Goal: Task Accomplishment & Management: Complete application form

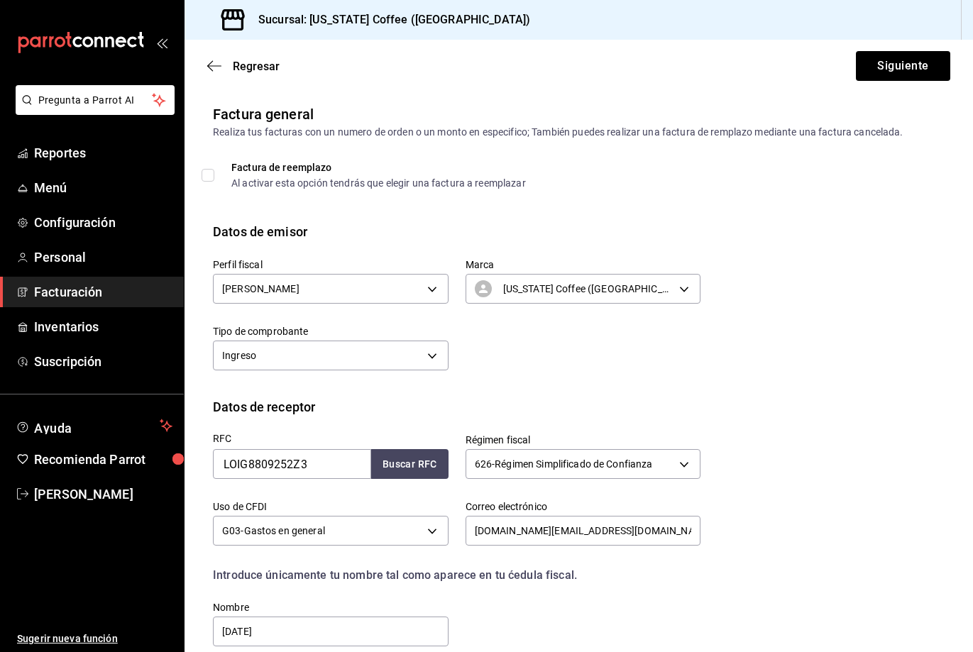
scroll to position [126, 0]
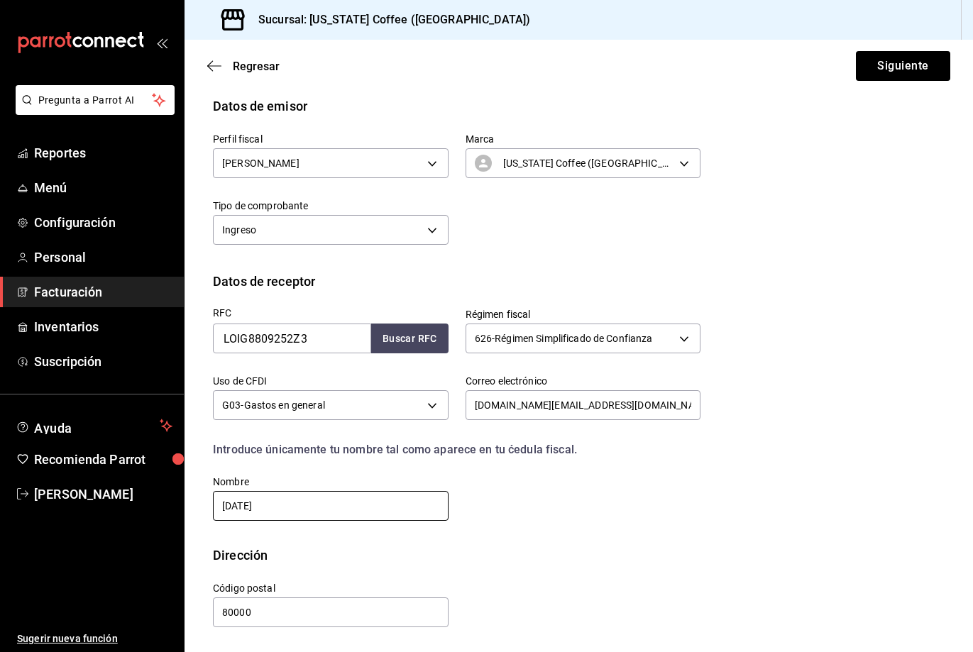
click at [362, 505] on input "[DATE]" at bounding box center [331, 506] width 236 height 30
click at [360, 505] on input "[DATE]" at bounding box center [331, 506] width 236 height 30
drag, startPoint x: 360, startPoint y: 505, endPoint x: 273, endPoint y: 520, distance: 87.9
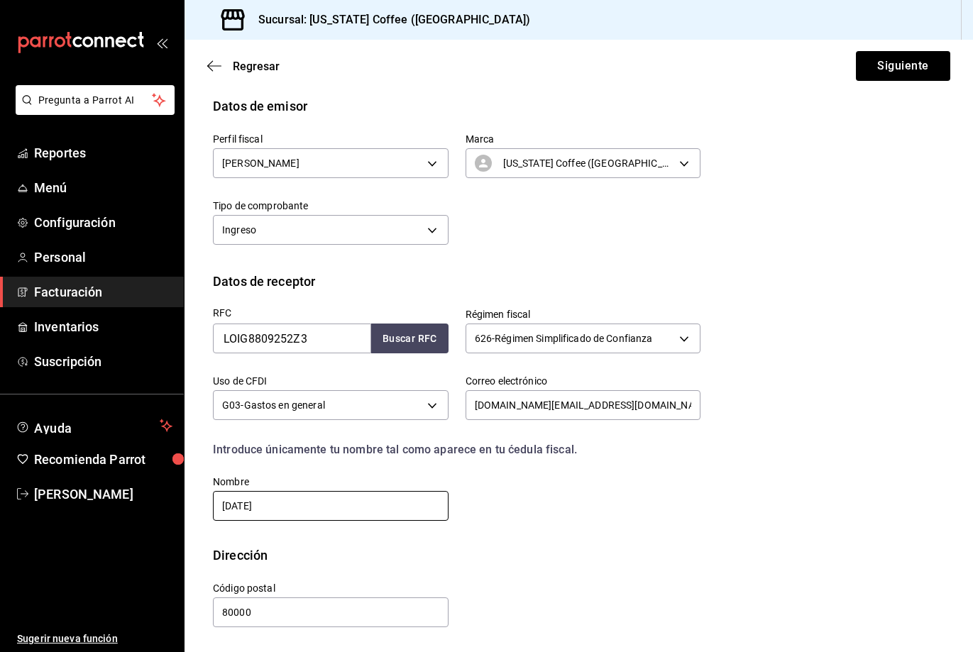
click at [273, 520] on input "[DATE]" at bounding box center [331, 506] width 236 height 30
type input "[PERSON_NAME]"
click at [575, 532] on div "RFC LOIG8809252Z3 Buscar RFC Régimen fiscal 626 - Régimen Simplificado de Confi…" at bounding box center [579, 418] width 732 height 255
click at [894, 60] on button "Siguiente" at bounding box center [903, 66] width 94 height 30
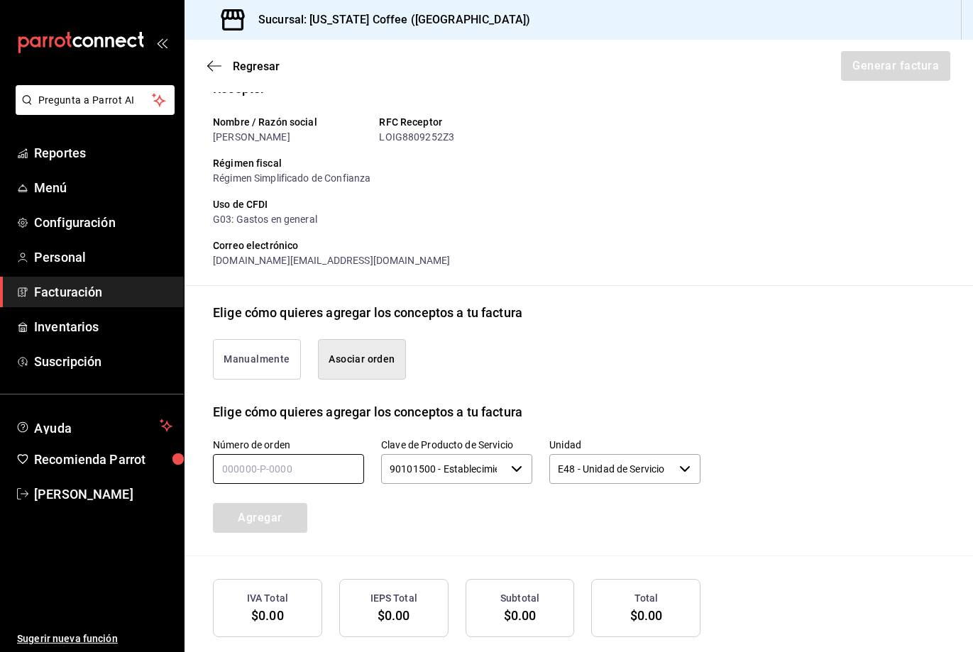
click at [298, 484] on input "text" at bounding box center [288, 469] width 151 height 30
type input "060825-P-0018"
click at [738, 460] on div "Número de orden 060825-P-0018 Clave de Producto de Servicio 90101500 - Establec…" at bounding box center [579, 489] width 732 height 134
drag, startPoint x: 232, startPoint y: 544, endPoint x: 493, endPoint y: 533, distance: 261.5
click at [234, 533] on button "Agregar" at bounding box center [260, 518] width 94 height 30
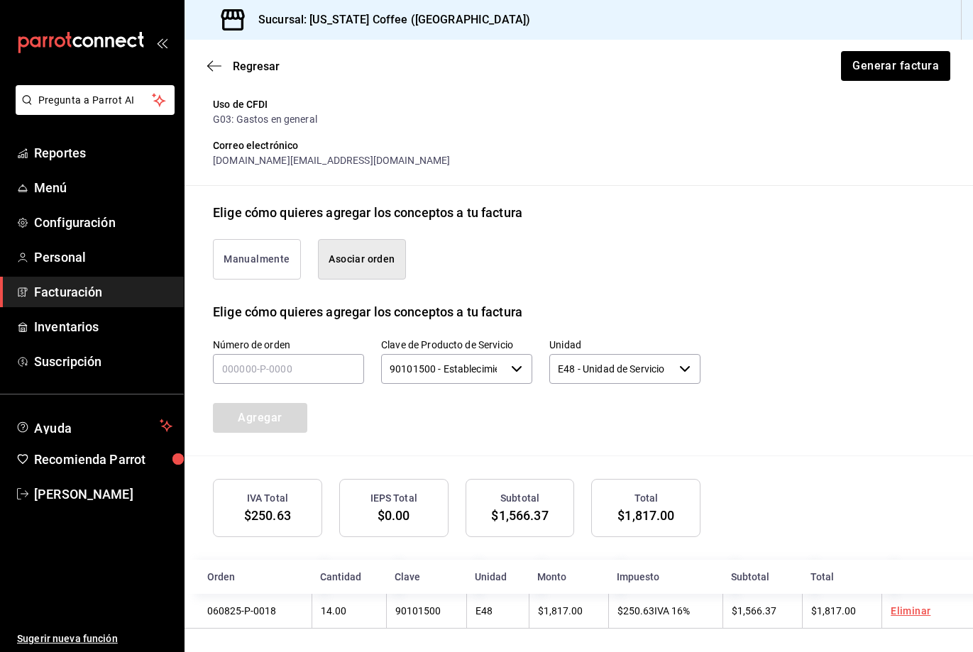
scroll to position [261, 0]
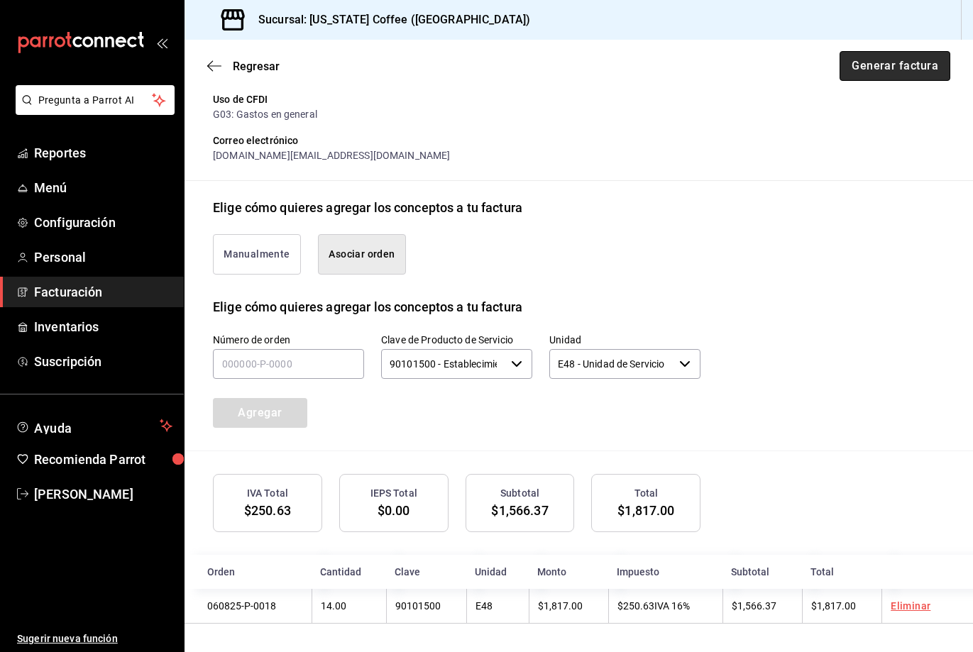
click at [905, 66] on button "Generar factura" at bounding box center [895, 66] width 111 height 30
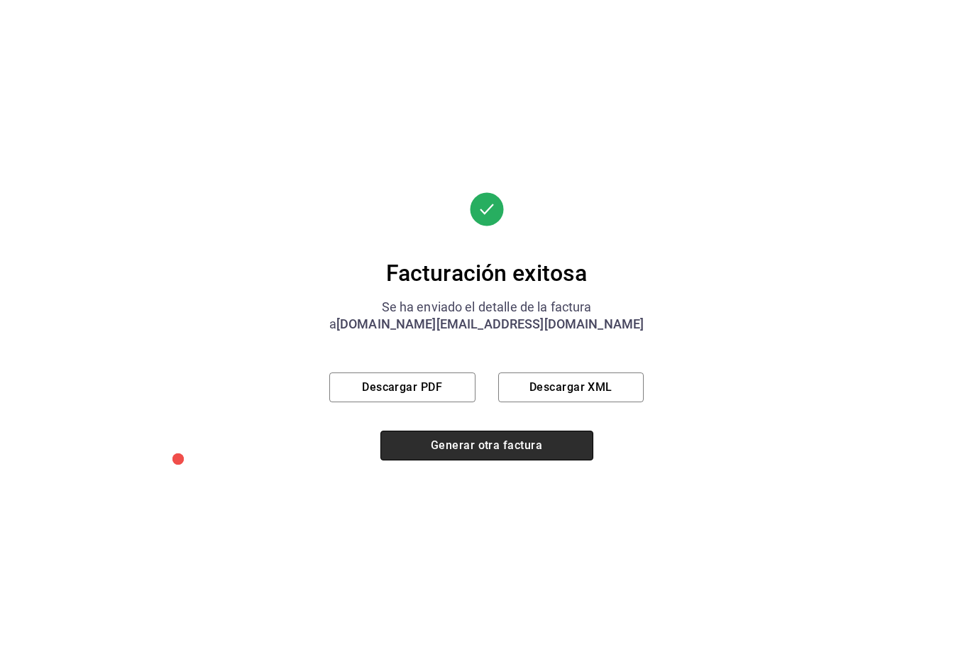
click at [527, 450] on button "Generar otra factura" at bounding box center [486, 446] width 213 height 30
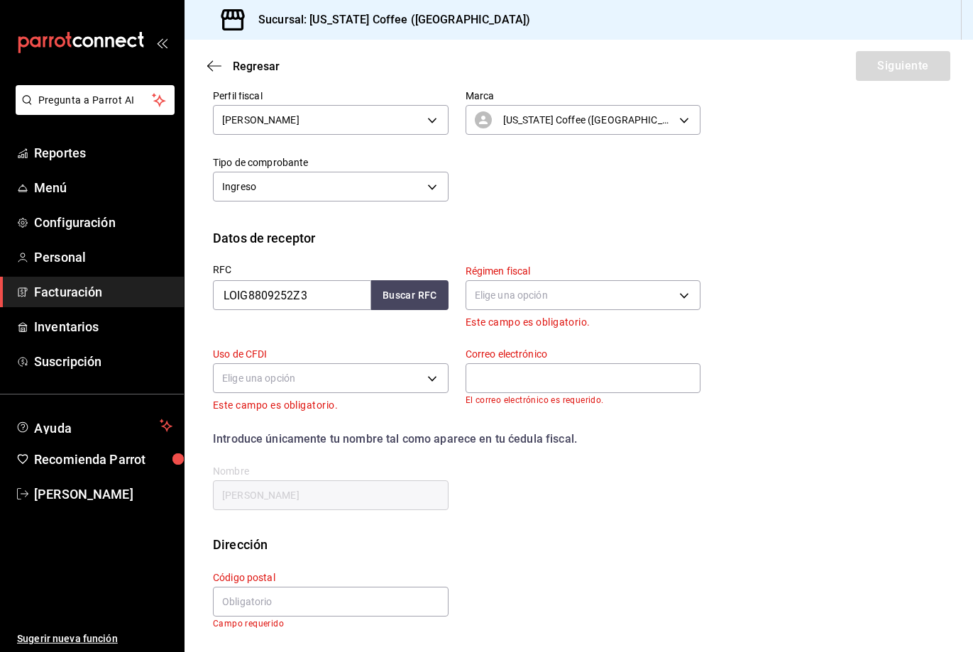
scroll to position [27, 0]
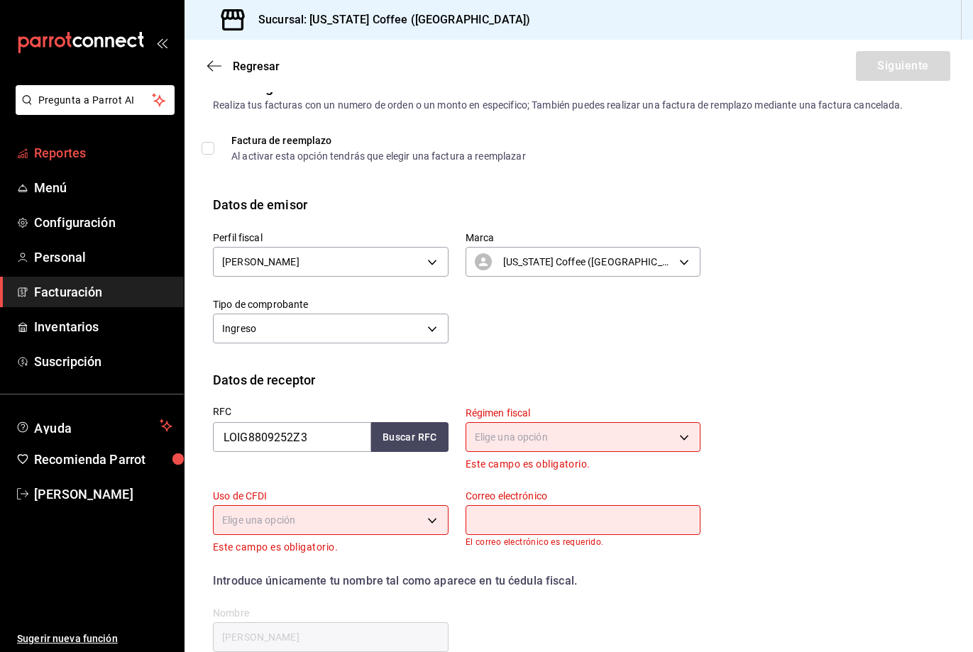
click at [57, 151] on span "Reportes" at bounding box center [103, 152] width 138 height 19
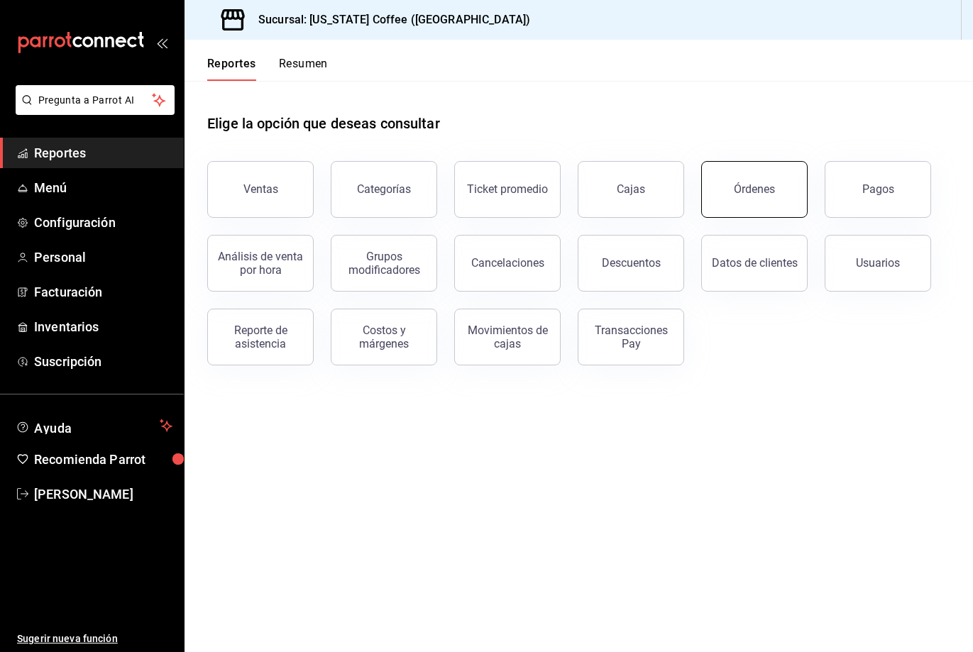
click at [734, 194] on button "Órdenes" at bounding box center [754, 189] width 106 height 57
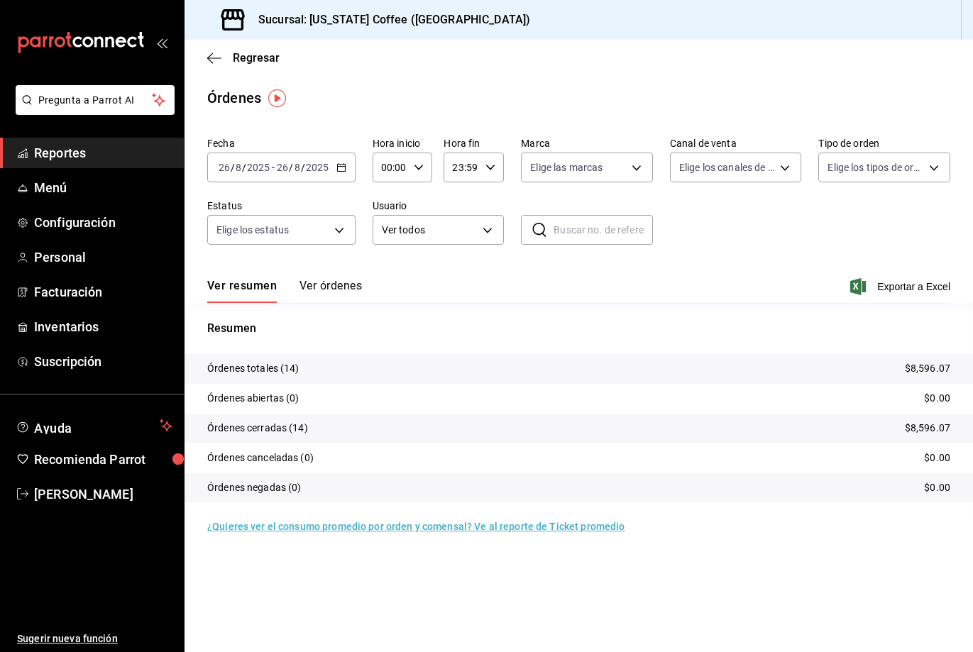
click at [333, 285] on button "Ver órdenes" at bounding box center [331, 291] width 62 height 24
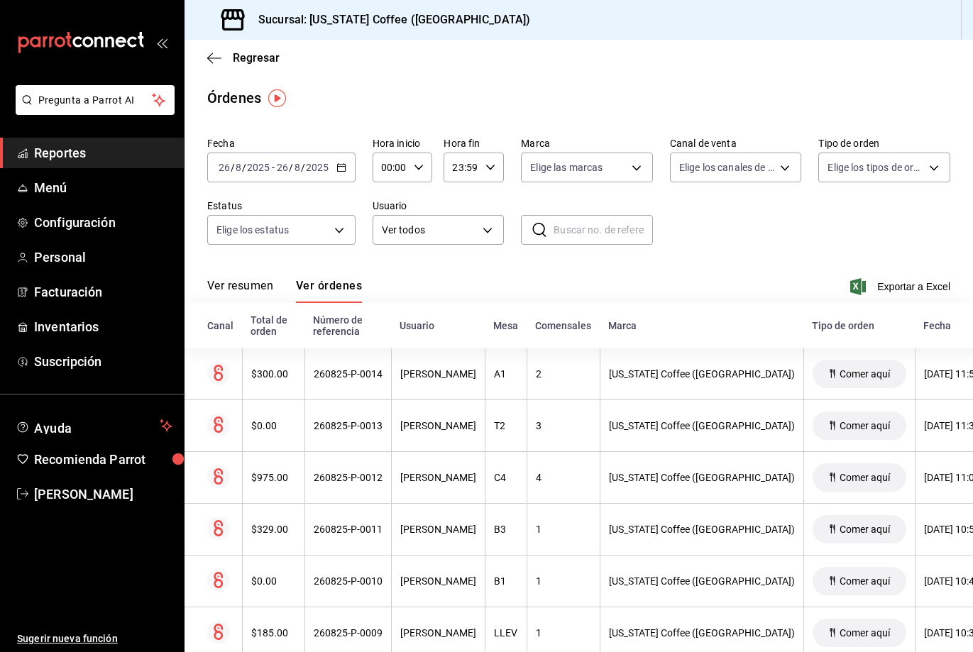
click at [336, 166] on icon "button" at bounding box center [341, 168] width 10 height 10
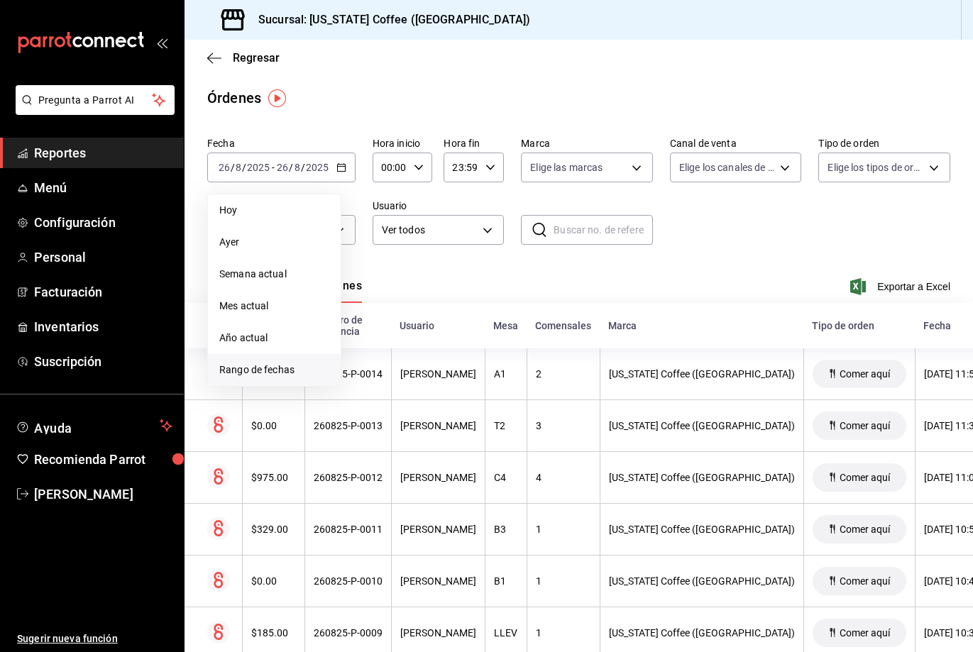
click at [263, 371] on span "Rango de fechas" at bounding box center [274, 370] width 110 height 15
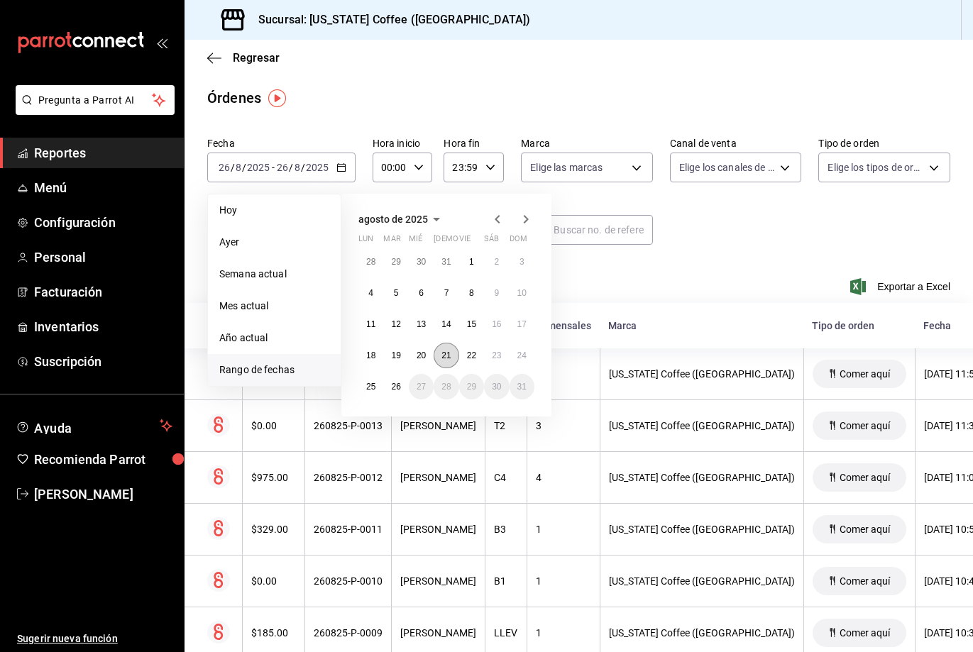
click at [449, 351] on abbr "21" at bounding box center [446, 356] width 9 height 10
click at [444, 351] on abbr "21" at bounding box center [446, 356] width 9 height 10
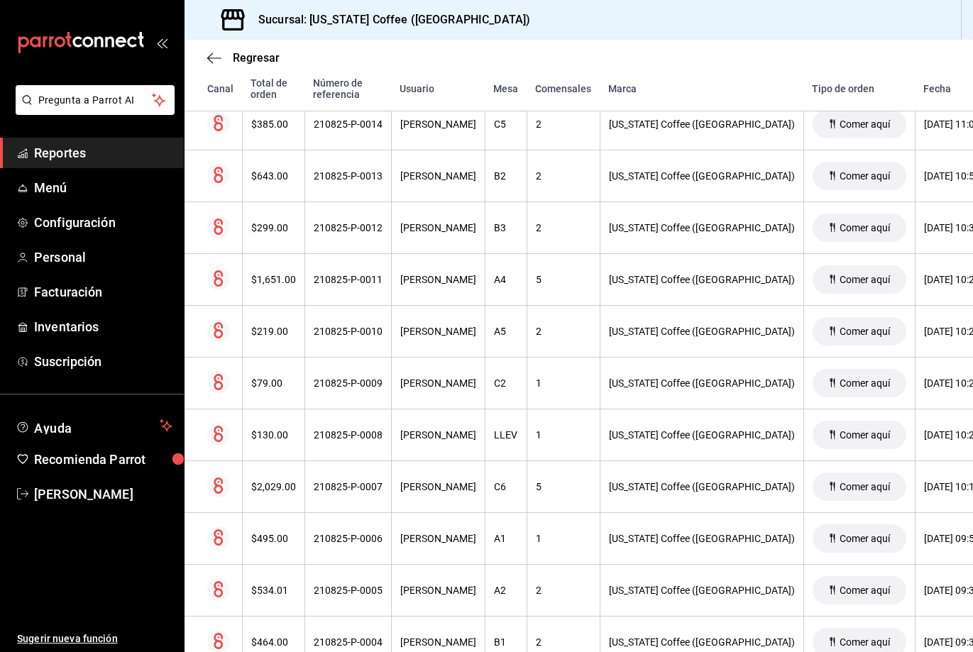
scroll to position [781, 0]
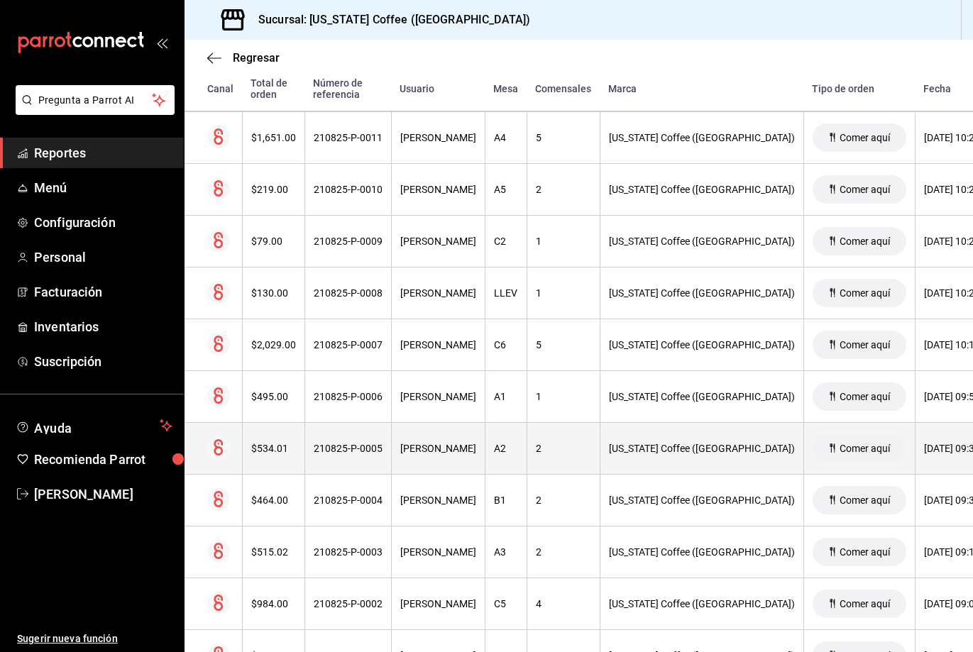
click at [265, 446] on div "$534.01" at bounding box center [273, 448] width 45 height 11
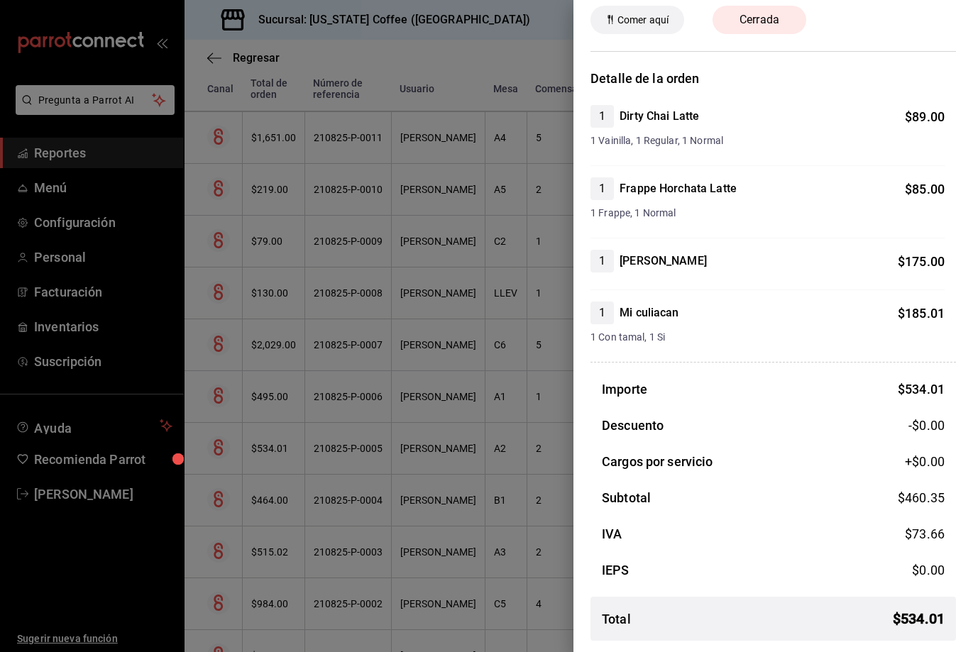
scroll to position [0, 0]
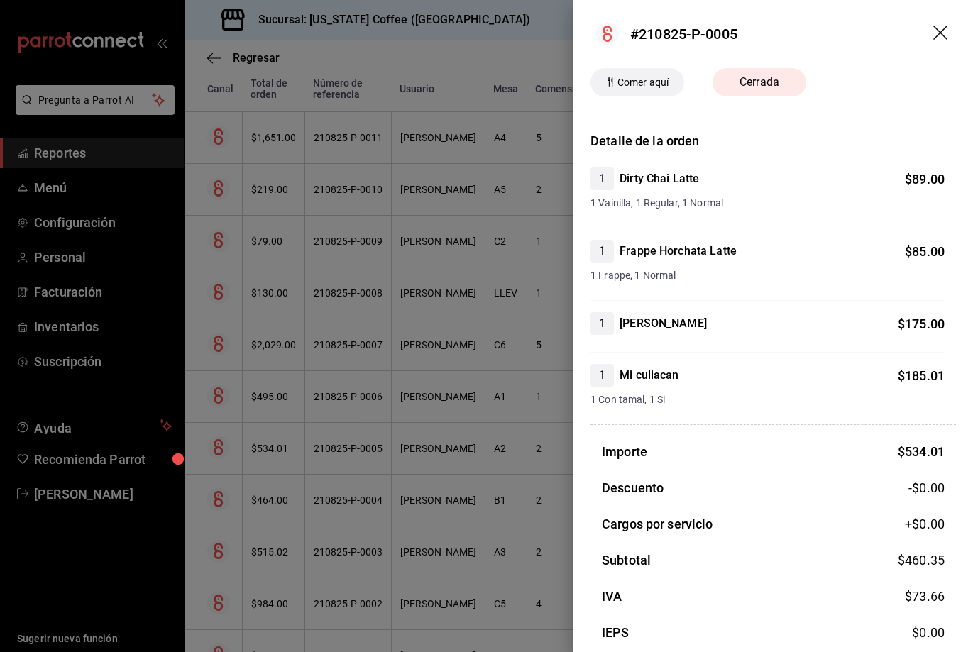
click at [350, 431] on div at bounding box center [486, 326] width 973 height 652
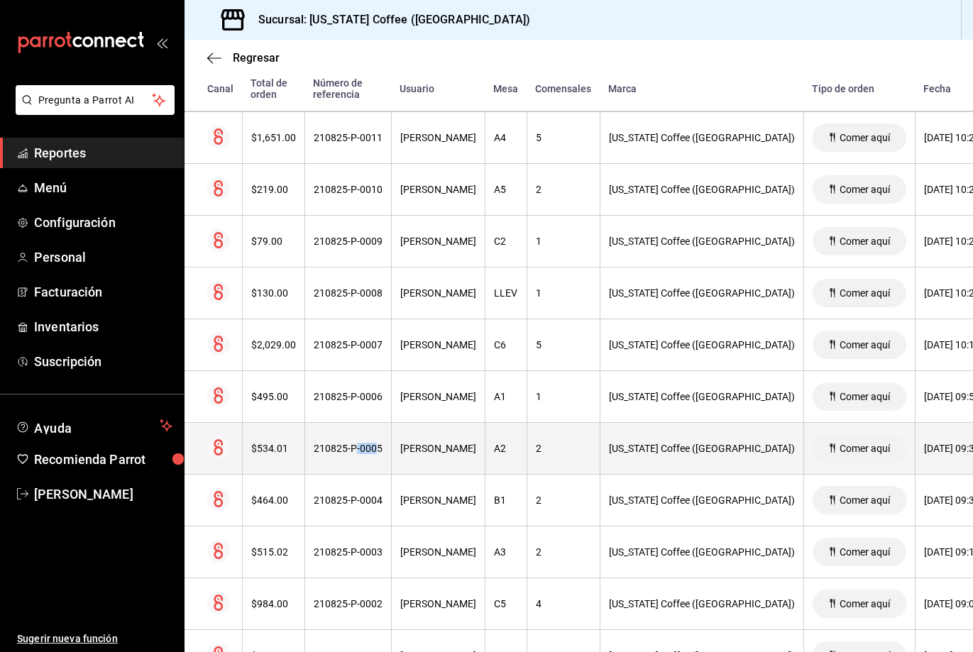
drag, startPoint x: 378, startPoint y: 449, endPoint x: 363, endPoint y: 452, distance: 14.6
click at [363, 452] on div "210825-P-0005" at bounding box center [348, 448] width 69 height 11
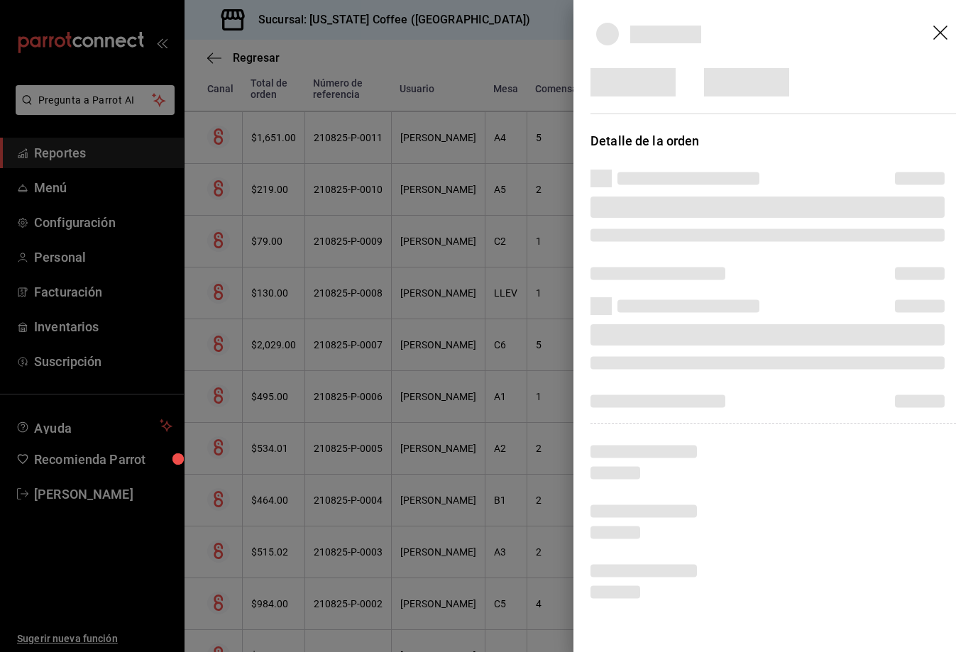
click at [376, 452] on div at bounding box center [486, 326] width 973 height 652
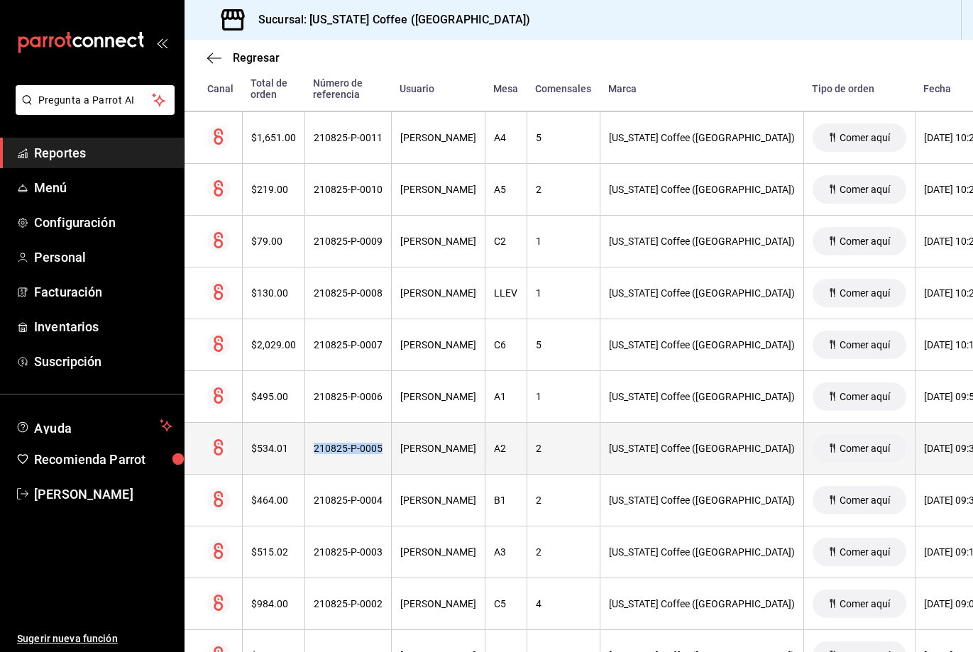
drag, startPoint x: 380, startPoint y: 449, endPoint x: 308, endPoint y: 451, distance: 71.7
click at [308, 451] on th "210825-P-0005" at bounding box center [348, 449] width 87 height 52
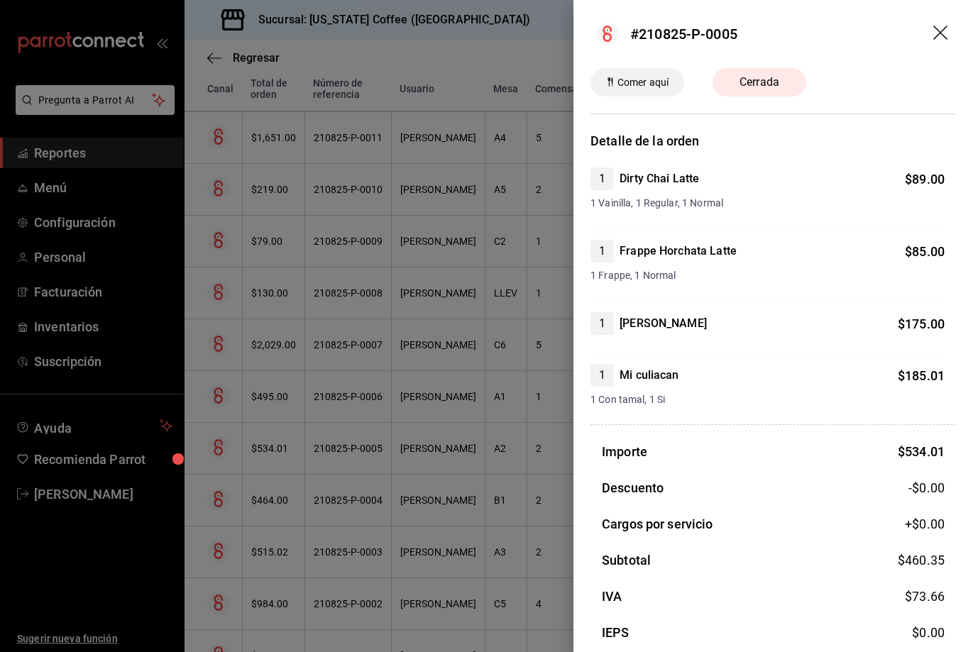
drag, startPoint x: 347, startPoint y: 449, endPoint x: 324, endPoint y: 444, distance: 23.8
click at [324, 444] on div at bounding box center [486, 326] width 973 height 652
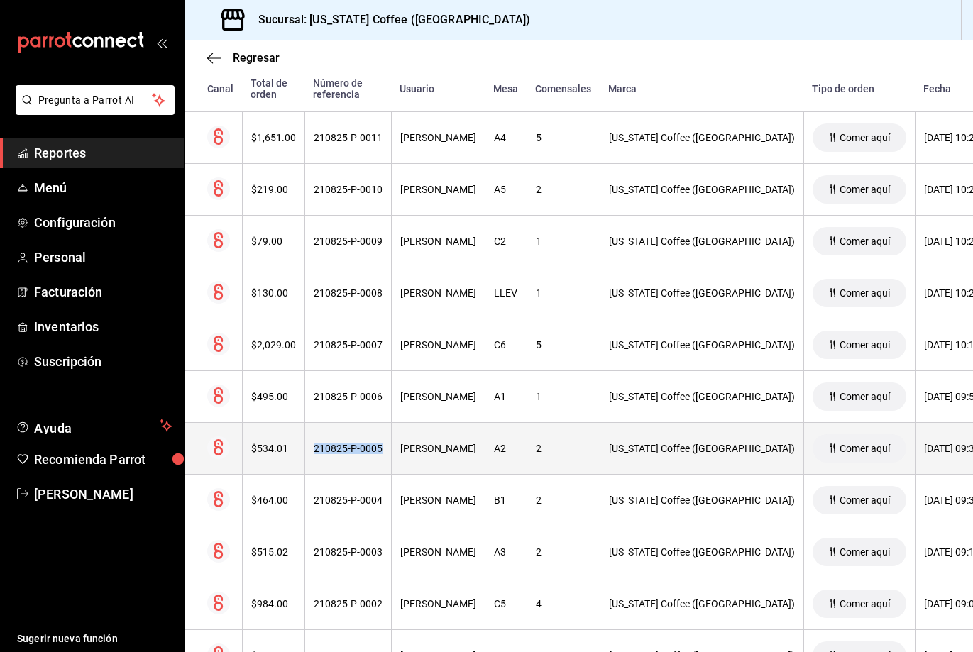
drag, startPoint x: 385, startPoint y: 449, endPoint x: 312, endPoint y: 446, distance: 73.2
click at [312, 446] on th "210825-P-0005" at bounding box center [348, 449] width 87 height 52
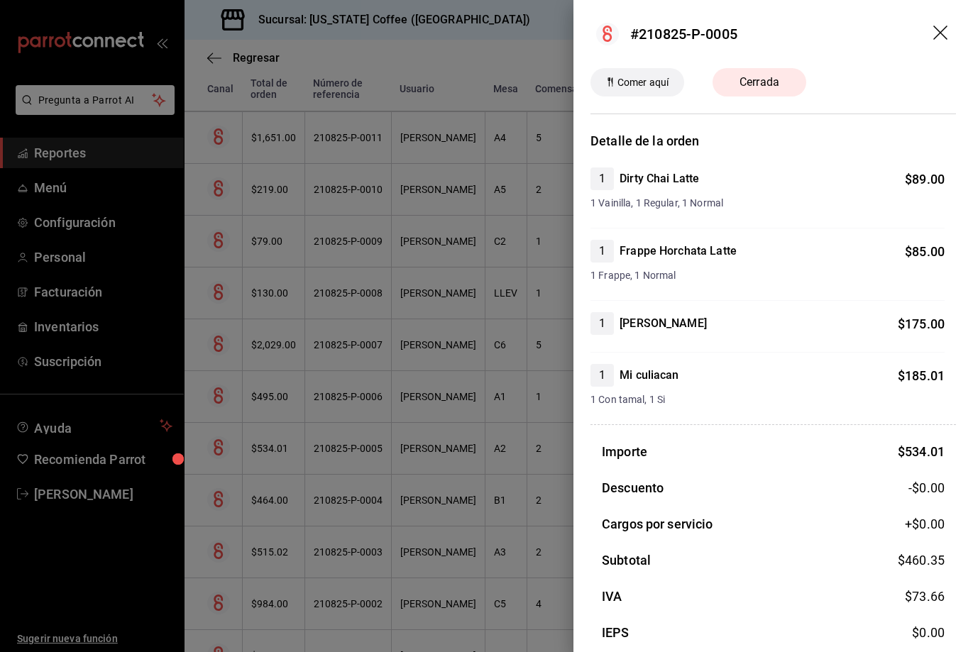
drag, startPoint x: 326, startPoint y: 450, endPoint x: 734, endPoint y: 251, distance: 454.0
click at [734, 251] on h4 "Frappe Horchata Latte" at bounding box center [678, 251] width 117 height 17
click at [742, 32] on header "#210825-P-0005" at bounding box center [774, 34] width 400 height 68
drag, startPoint x: 736, startPoint y: 32, endPoint x: 640, endPoint y: 43, distance: 96.4
click at [640, 43] on div "#210825-P-0005" at bounding box center [683, 33] width 107 height 21
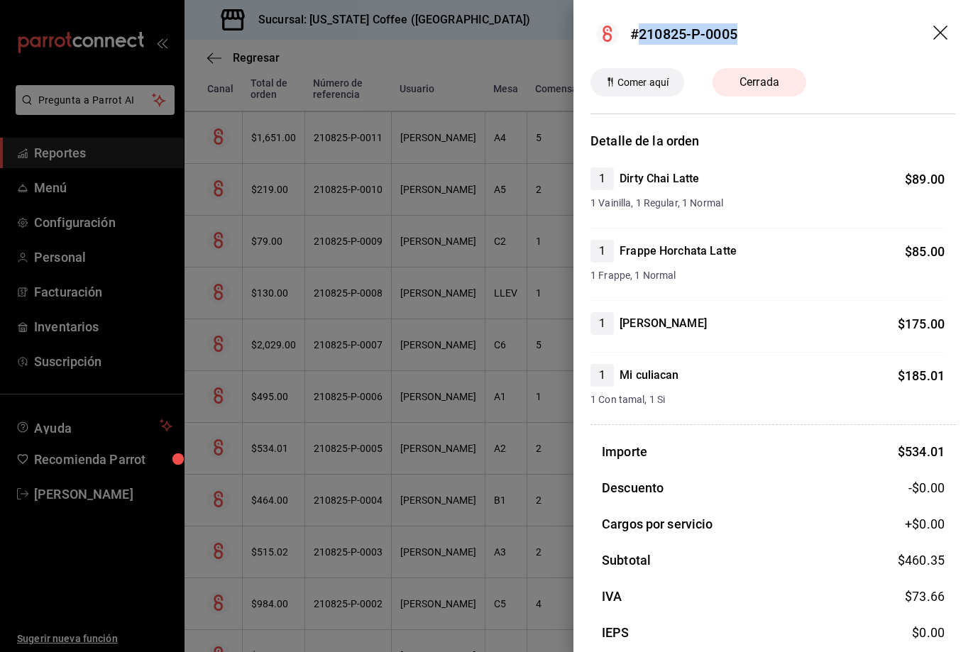
copy div "210825-P-0005"
click at [934, 42] on icon "drag" at bounding box center [941, 34] width 17 height 17
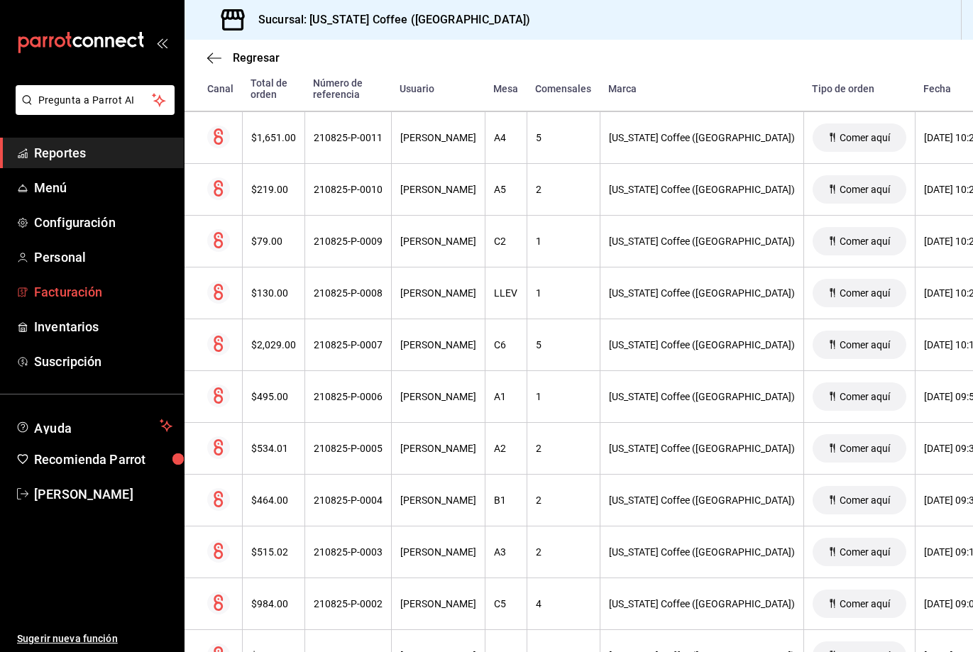
click at [71, 292] on span "Facturación" at bounding box center [103, 292] width 138 height 19
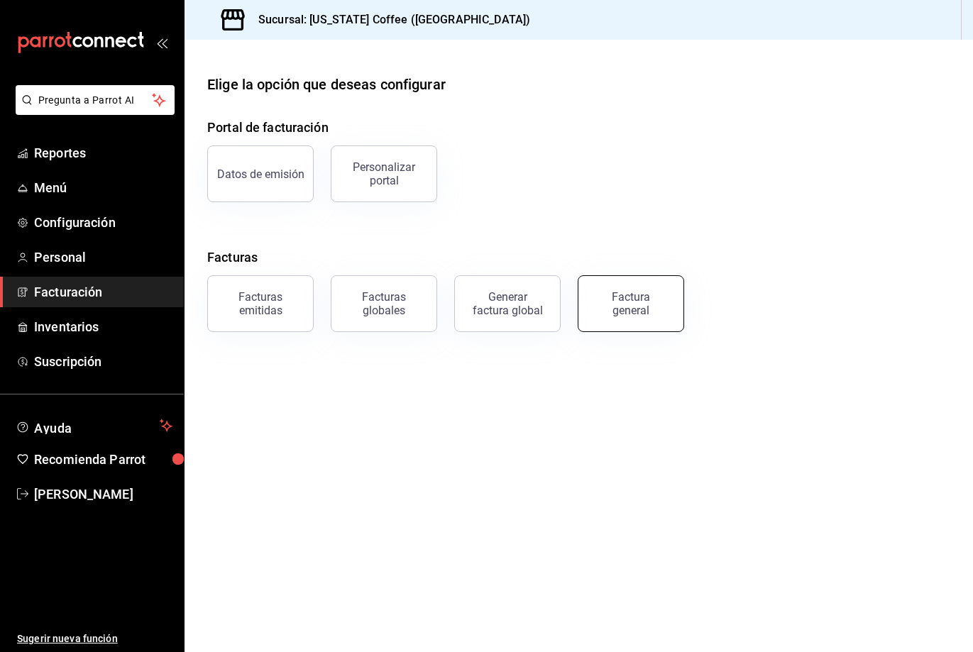
click at [620, 311] on div "Factura general" at bounding box center [631, 303] width 71 height 27
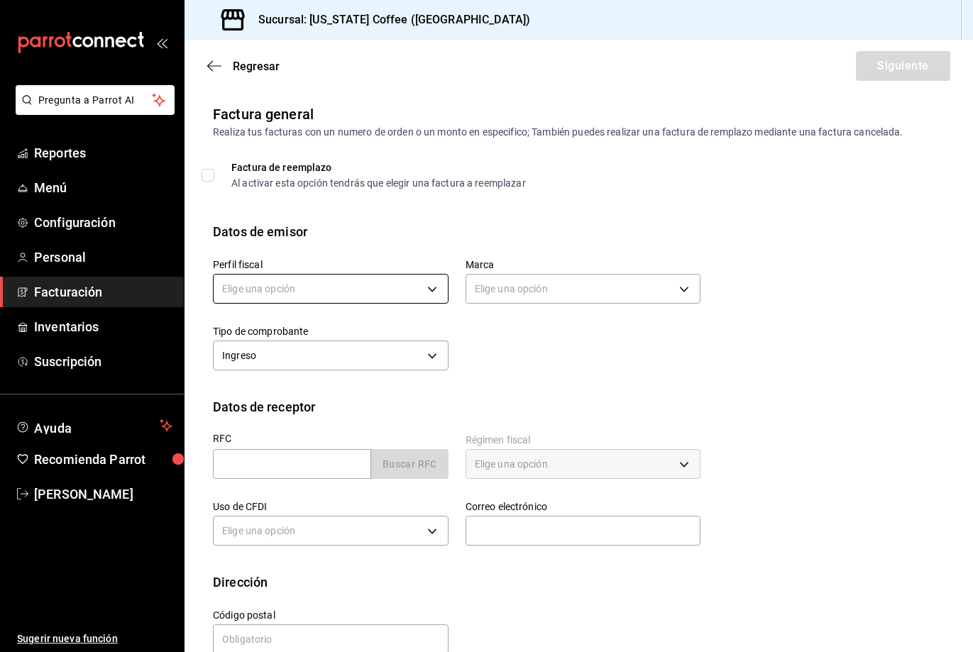
click at [298, 295] on body "Pregunta a Parrot AI Reportes Menú Configuración Personal Facturación Inventari…" at bounding box center [486, 326] width 973 height 652
click at [288, 366] on li "[PERSON_NAME]" at bounding box center [329, 361] width 231 height 26
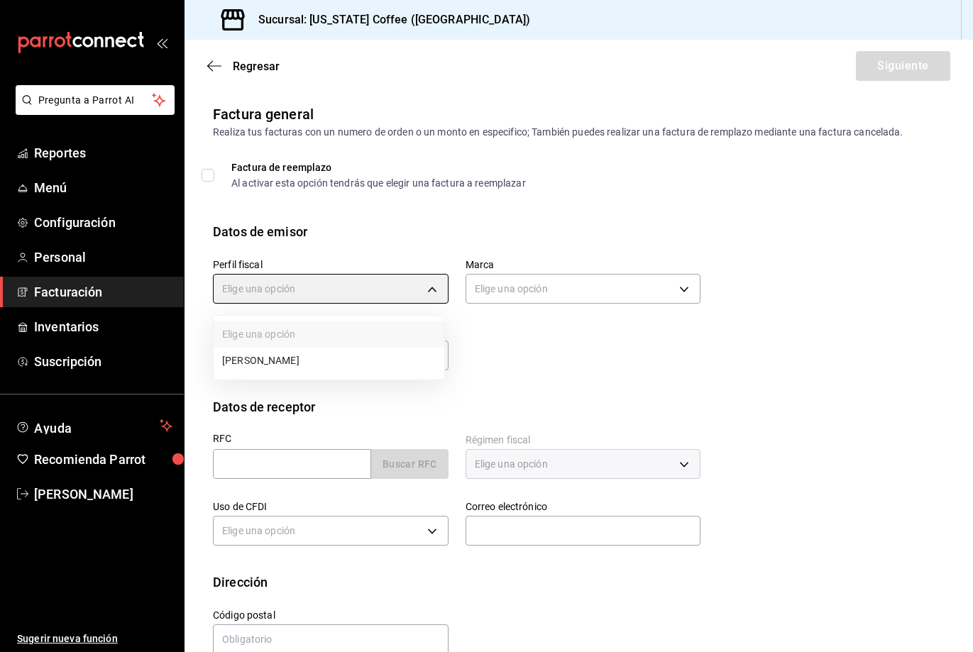
type input "3245942e-e9c5-4861-b6cd-33ac9e6080fd"
type input "bbd28826-b530-4c86-9833-83980abaf131"
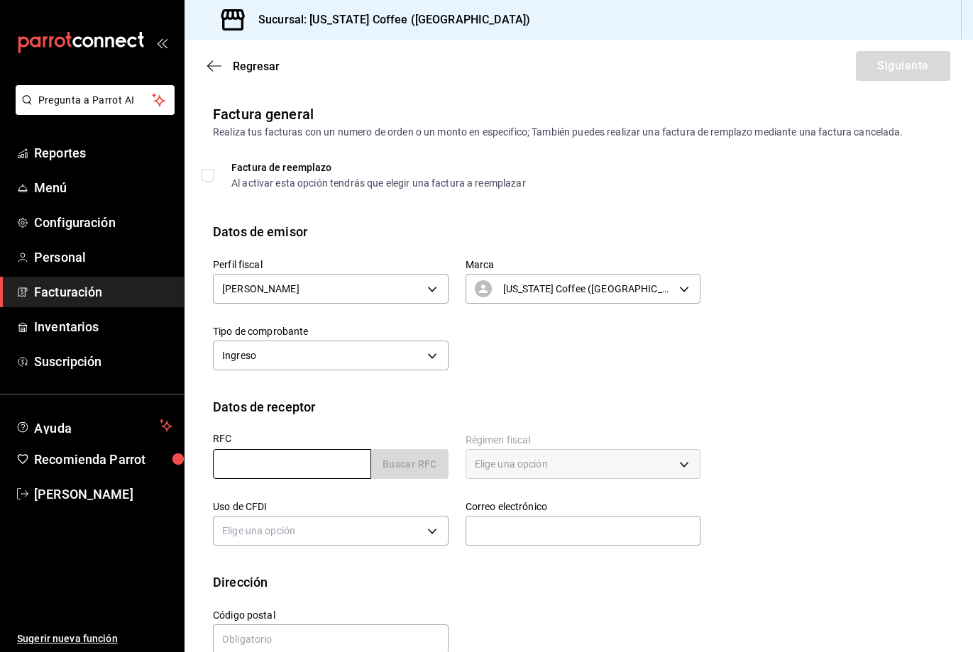
drag, startPoint x: 261, startPoint y: 468, endPoint x: 246, endPoint y: 472, distance: 15.3
click at [246, 472] on input "text" at bounding box center [292, 464] width 158 height 30
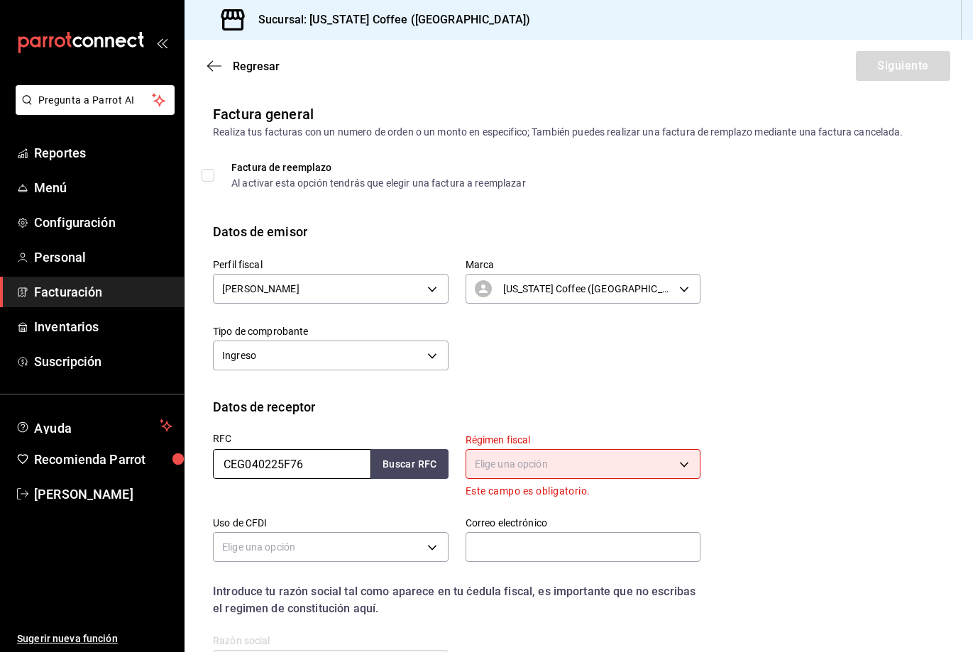
type input "CEG040225F76"
click at [576, 466] on body "Pregunta a Parrot AI Reportes Menú Configuración Personal Facturación Inventari…" at bounding box center [486, 326] width 973 height 652
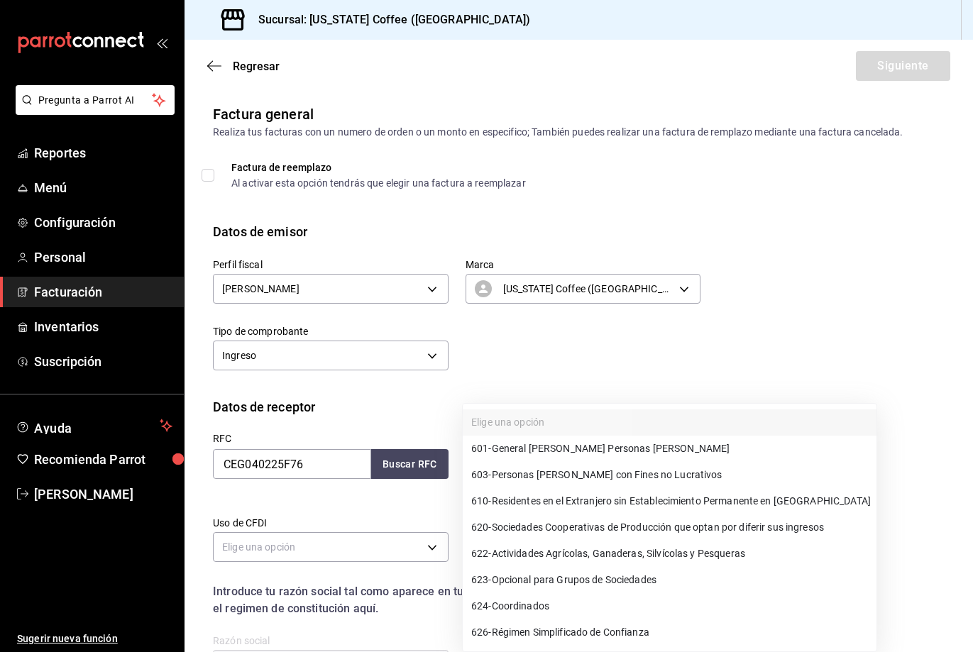
click at [649, 477] on span "603 - Personas [PERSON_NAME] con Fines no Lucrativos" at bounding box center [596, 475] width 251 height 15
type input "603"
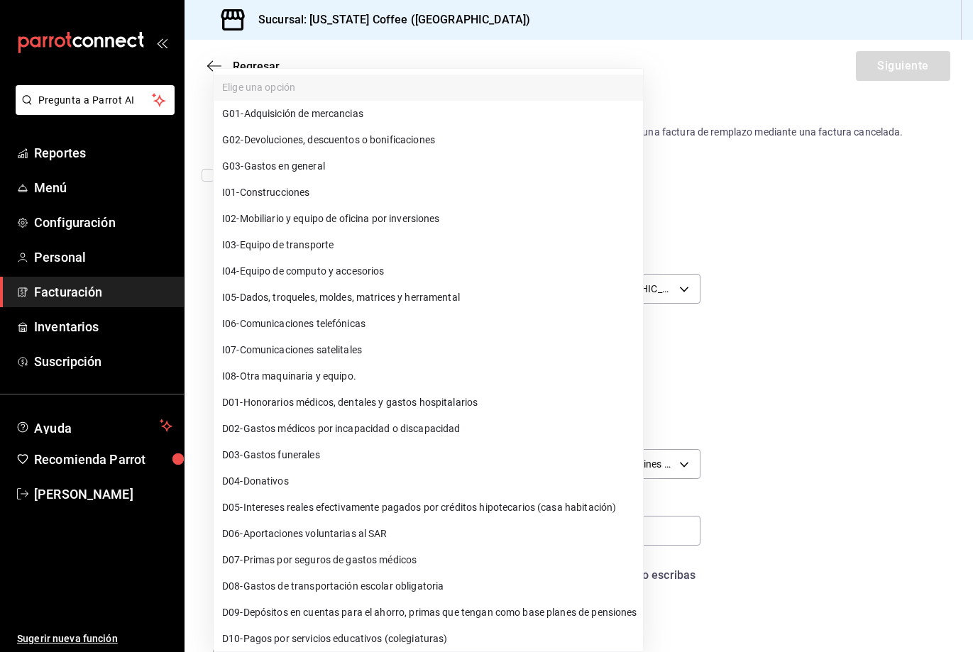
click at [376, 530] on body "Pregunta a Parrot AI Reportes Menú Configuración Personal Facturación Inventari…" at bounding box center [486, 326] width 973 height 652
click at [346, 172] on li "G03 - Gastos en general" at bounding box center [428, 166] width 429 height 26
type input "G03"
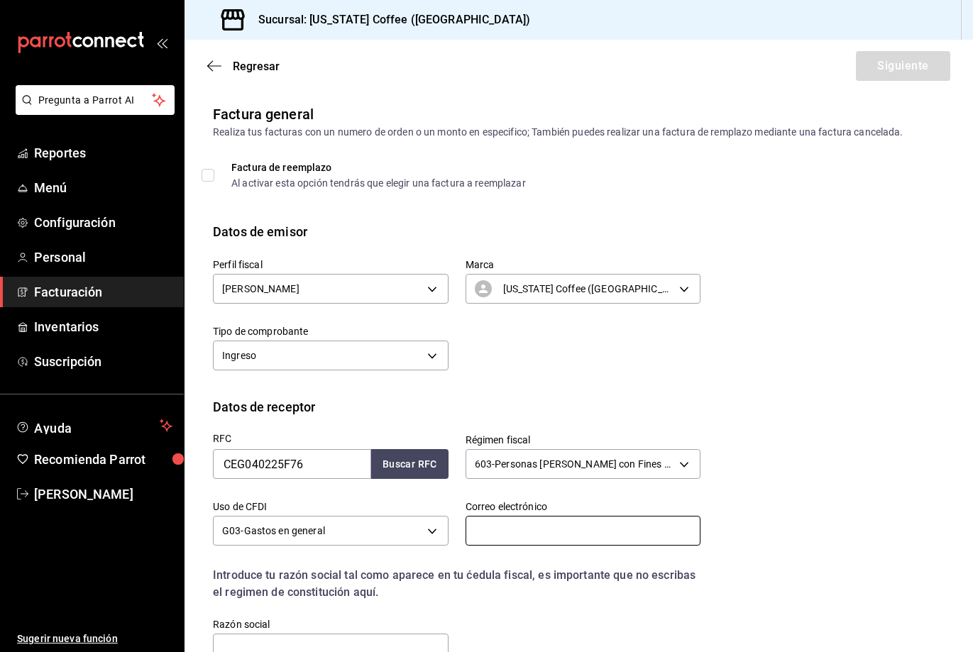
click at [567, 539] on input "text" at bounding box center [584, 531] width 236 height 30
type input "P"
type input "[EMAIL_ADDRESS][PERSON_NAME][DOMAIN_NAME]"
click at [400, 608] on div "Razón social" at bounding box center [322, 633] width 253 height 65
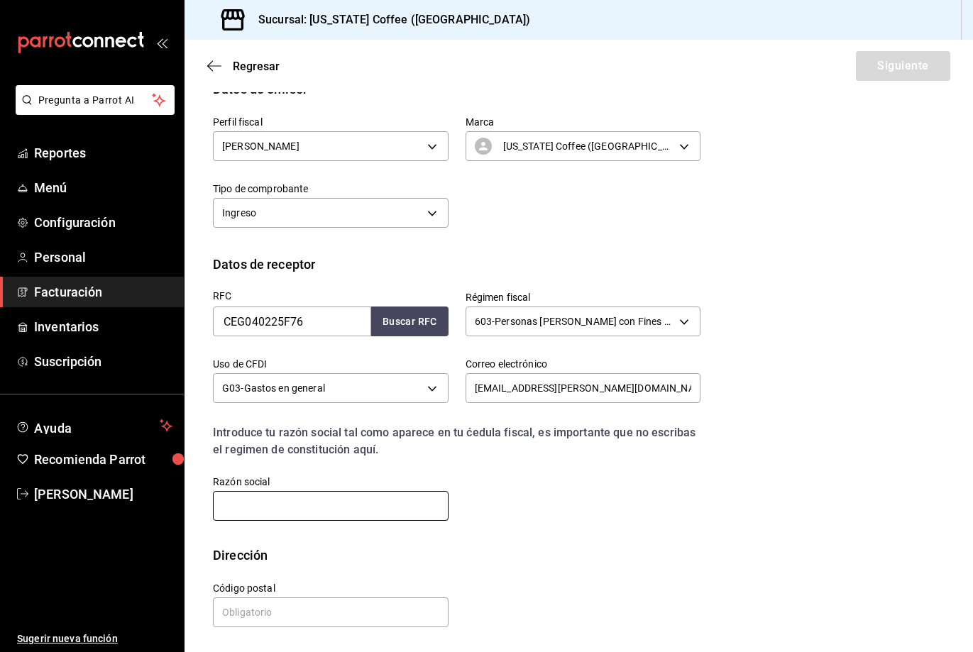
click at [393, 498] on input "text" at bounding box center [331, 506] width 236 height 30
type input "O"
type input "COMISION ESTATAL DE MEJORA REGULATORIA Y GESTION EMPRESARIAL"
click at [233, 613] on input "text" at bounding box center [331, 613] width 236 height 30
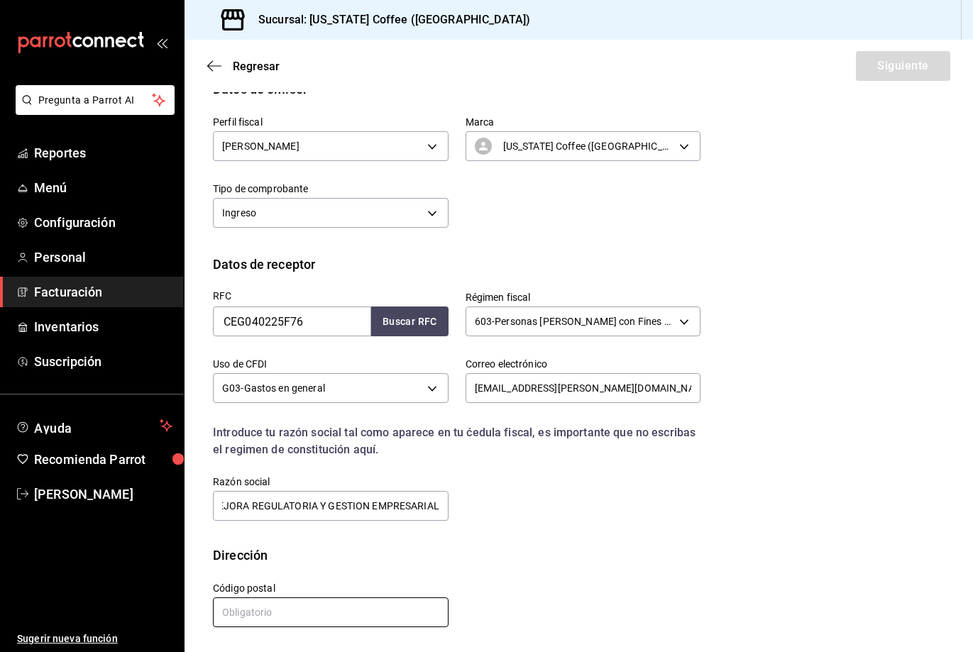
scroll to position [0, 0]
type input "80129"
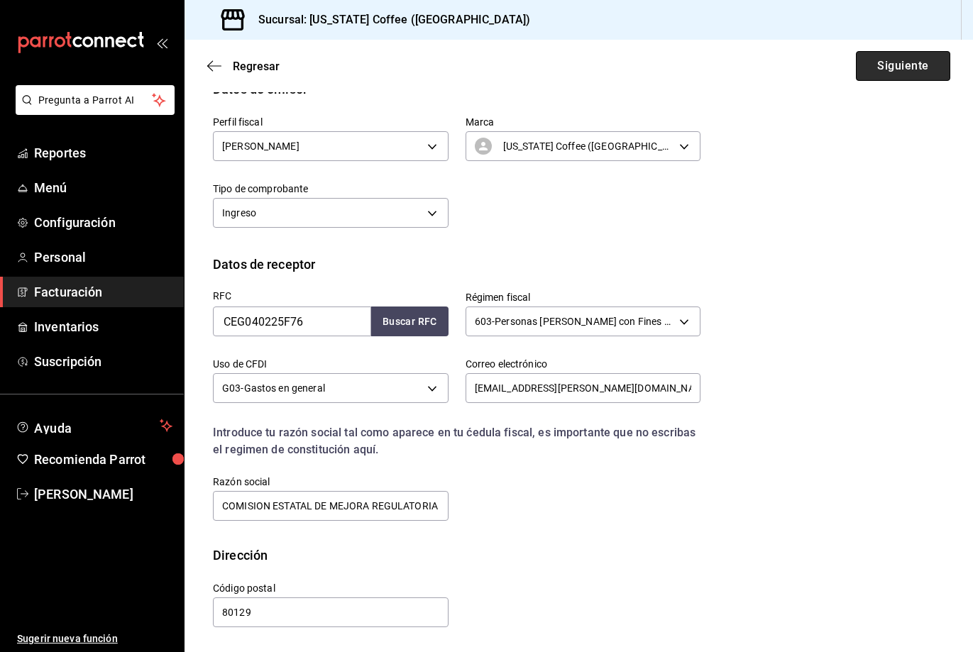
click at [892, 66] on button "Siguiente" at bounding box center [903, 66] width 94 height 30
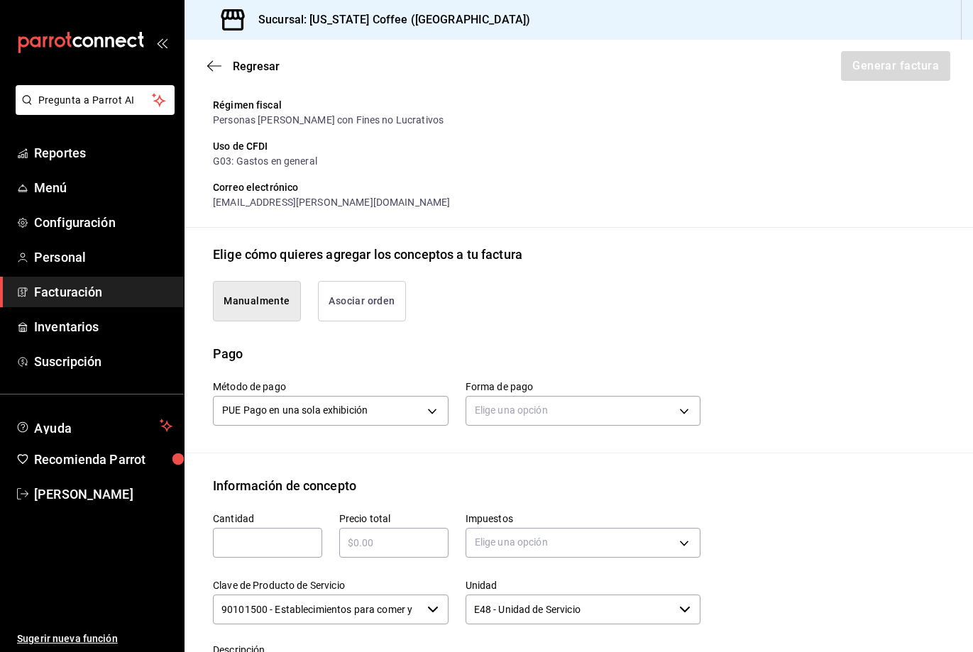
scroll to position [285, 0]
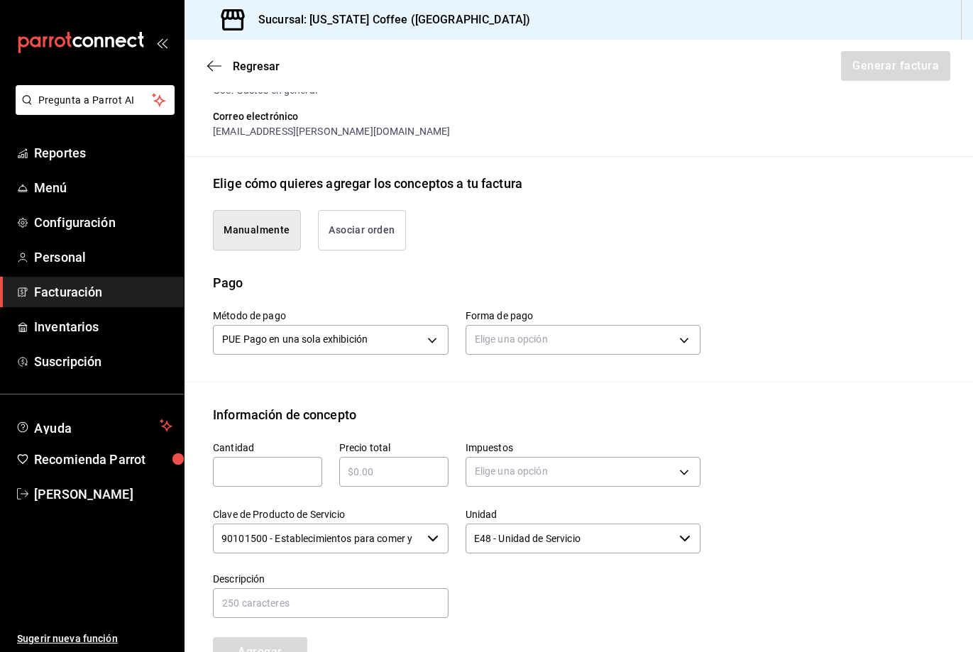
click at [371, 251] on button "Asociar orden" at bounding box center [362, 230] width 88 height 40
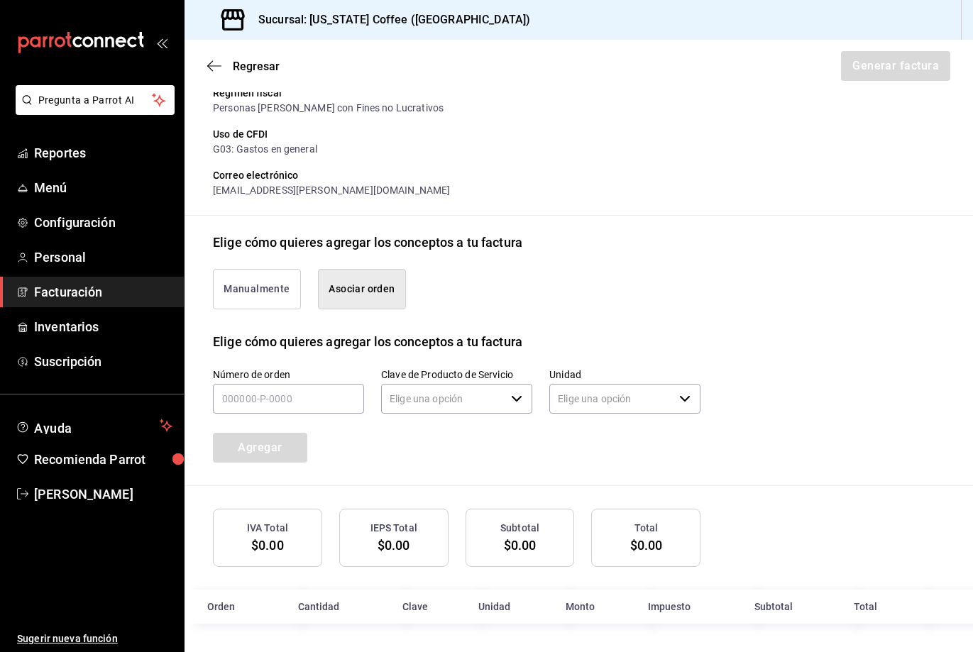
type input "90101500 - Establecimientos para comer y beber"
type input "E48 - Unidad de Servicio"
paste input "210825-P-0005"
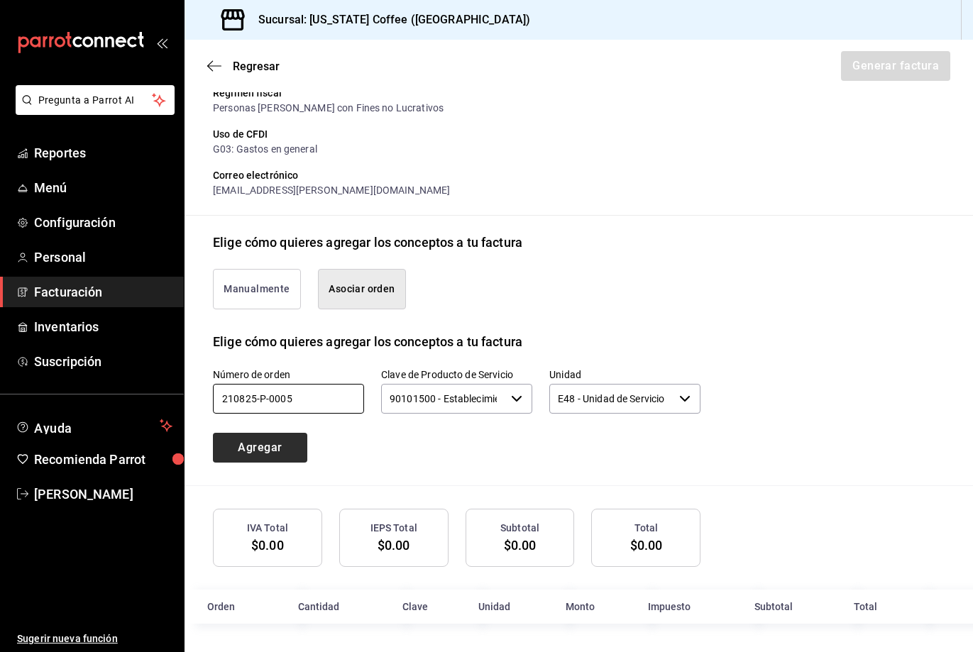
type input "210825-P-0005"
click at [255, 459] on button "Agregar" at bounding box center [260, 448] width 94 height 30
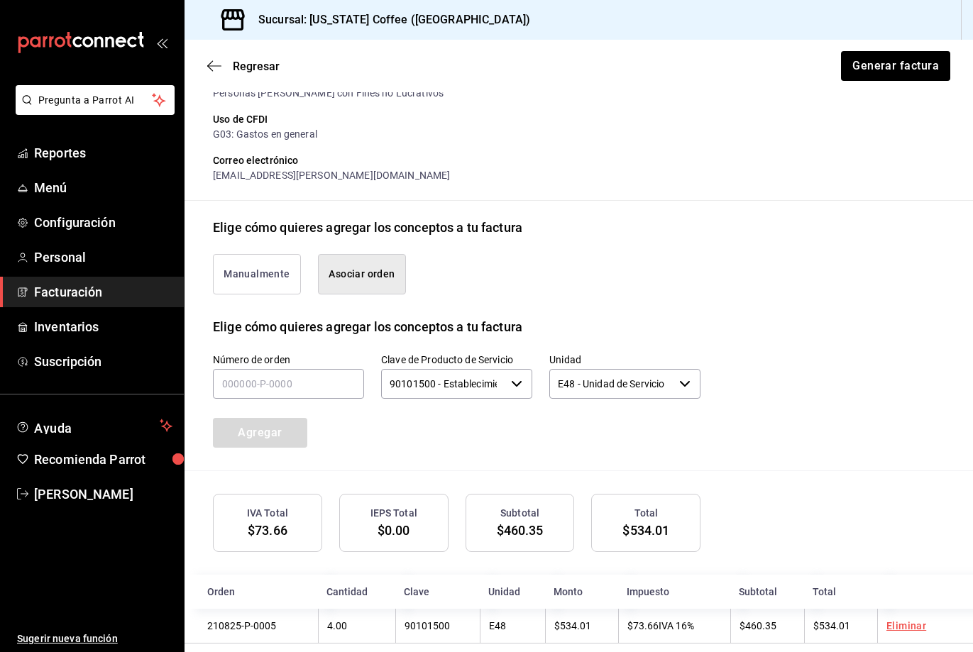
scroll to position [275, 0]
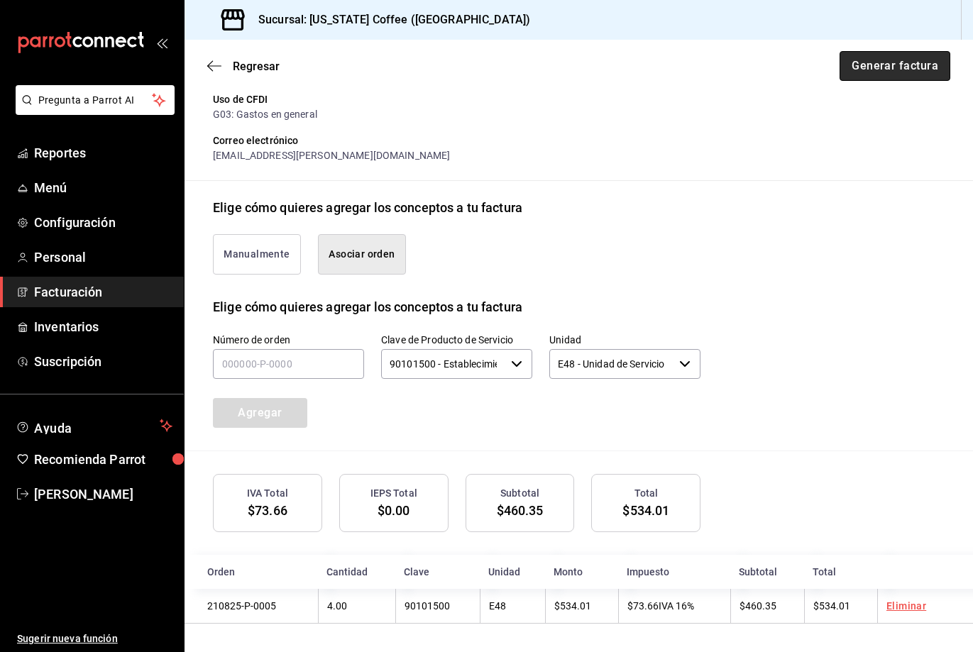
click at [869, 66] on button "Generar factura" at bounding box center [895, 66] width 111 height 30
